Goal: Task Accomplishment & Management: Manage account settings

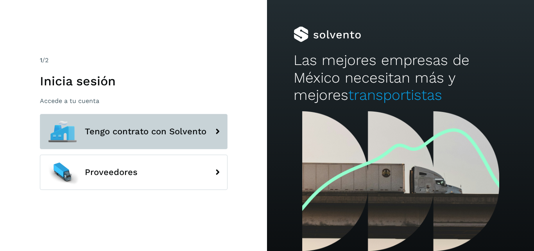
click at [156, 127] on span "Tengo contrato con Solvento" at bounding box center [146, 131] width 122 height 9
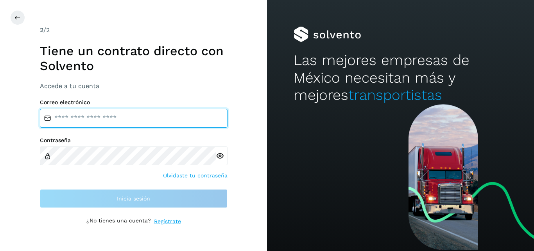
click at [138, 121] on input "email" at bounding box center [134, 118] width 188 height 19
type input "**********"
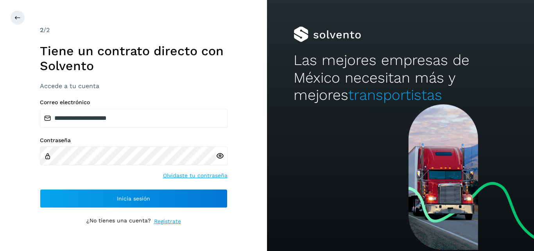
click at [220, 152] on icon at bounding box center [220, 156] width 8 height 8
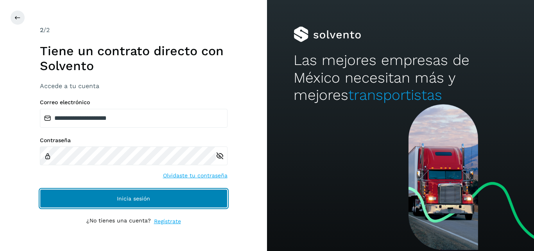
click at [135, 198] on span "Inicia sesión" at bounding box center [133, 197] width 33 height 5
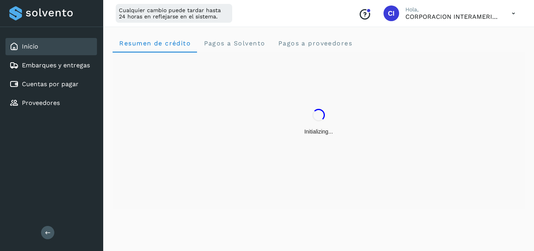
click at [213, 199] on div "Initializing..." at bounding box center [319, 130] width 412 height 156
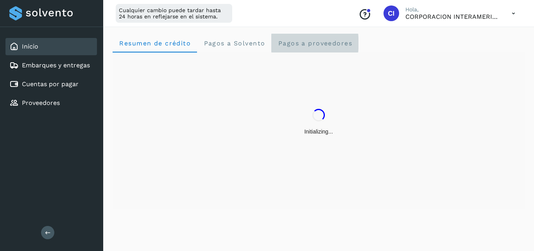
click at [309, 49] on proveedores "Pagos a proveedores" at bounding box center [314, 43] width 87 height 19
